Goal: Transaction & Acquisition: Purchase product/service

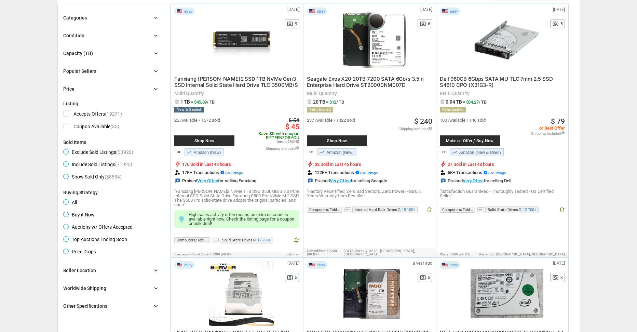
scroll to position [103, 0]
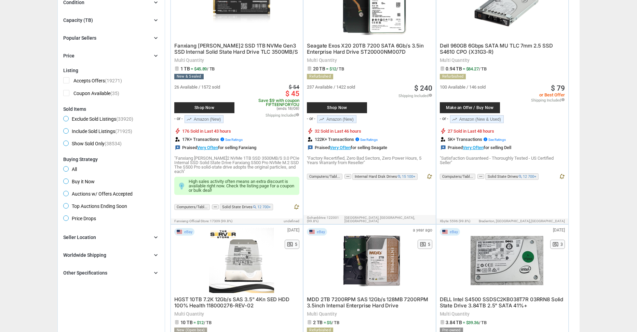
click at [74, 239] on div "Seller Location" at bounding box center [79, 237] width 33 height 7
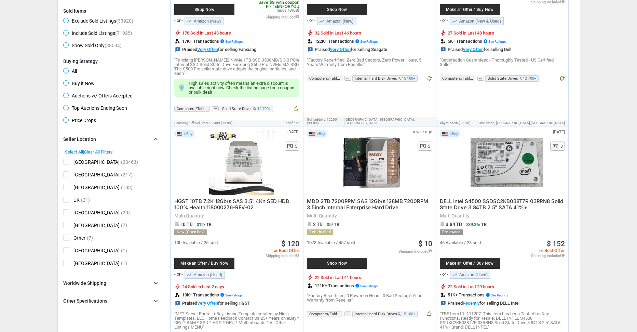
scroll to position [205, 0]
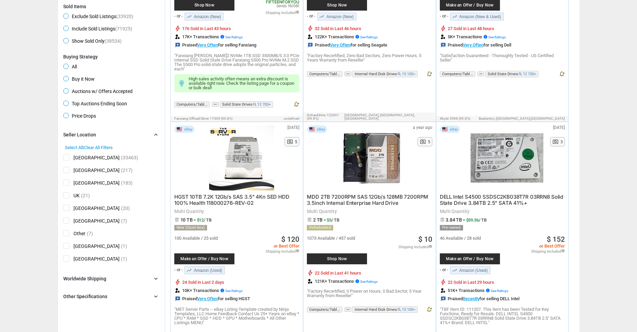
click at [70, 173] on span "[GEOGRAPHIC_DATA]" at bounding box center [91, 171] width 56 height 9
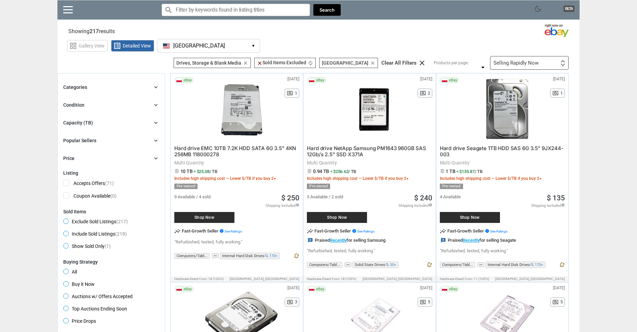
click at [89, 126] on div "Capacity (TB)" at bounding box center [78, 122] width 30 height 7
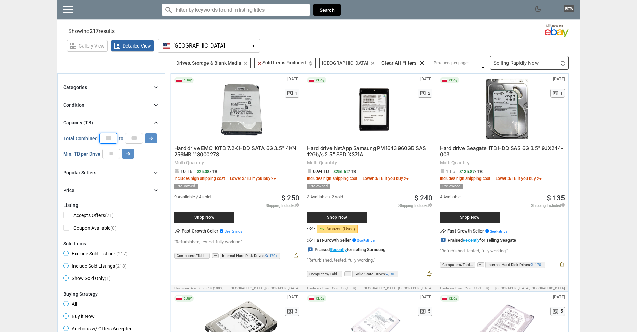
click at [109, 139] on input "*" at bounding box center [108, 138] width 18 height 10
drag, startPoint x: 112, startPoint y: 140, endPoint x: 99, endPoint y: 140, distance: 13.3
click at [99, 140] on input "number" at bounding box center [108, 138] width 18 height 10
type input "*"
click at [136, 139] on input "*" at bounding box center [134, 138] width 18 height 10
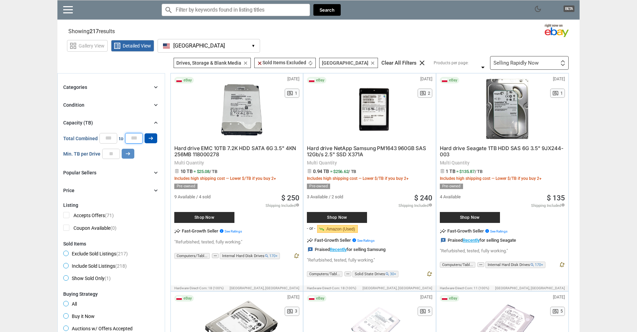
type input "*"
click at [148, 140] on icon "arrow_right_alt" at bounding box center [151, 138] width 6 height 6
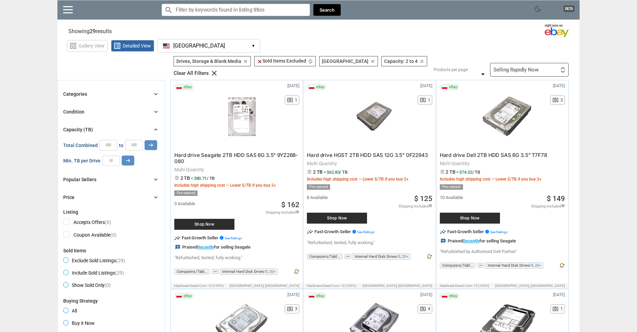
click at [115, 104] on div "Categories chevron_right search close Select All shown | Clear All shown Comput…" at bounding box center [111, 145] width 96 height 111
click at [116, 110] on div "Condition chevron_right" at bounding box center [111, 112] width 96 height 8
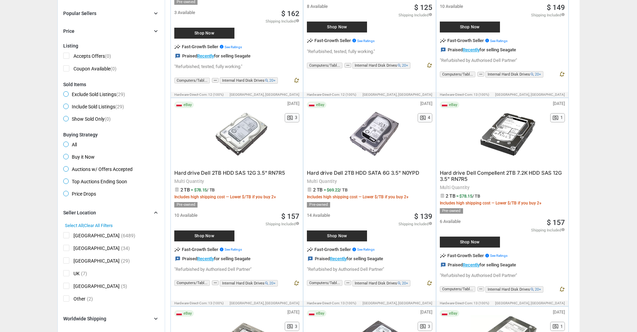
scroll to position [239, 0]
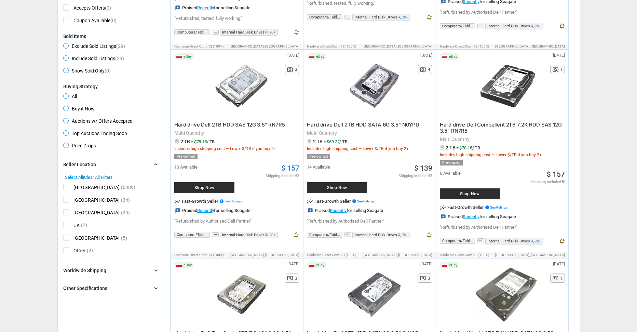
drag, startPoint x: 280, startPoint y: 167, endPoint x: 299, endPoint y: 170, distance: 20.0
click at [299, 170] on div "$ 157 Shipping Included info Total: $66.4 + Flat-Rate Shipping: $89.9. Shipping…" at bounding box center [283, 181] width 34 height 32
click at [253, 170] on div "10 Available Shop Now $ 157 Shipping Included info Total: $66.4 + Flat-Rate Shi…" at bounding box center [236, 177] width 125 height 37
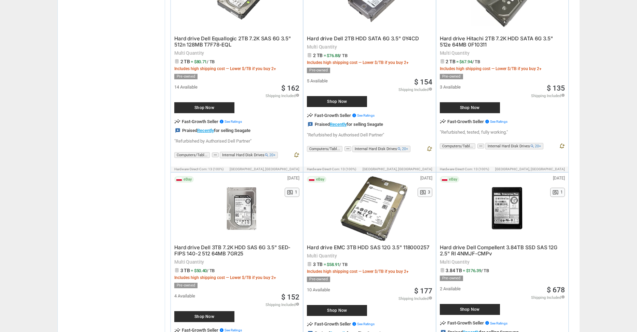
scroll to position [547, 0]
